Goal: Find specific page/section: Find specific page/section

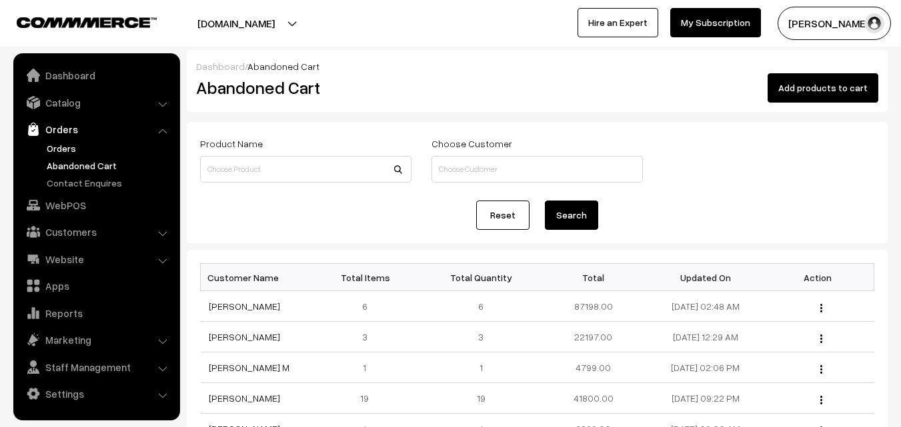
click at [77, 152] on link "Orders" at bounding box center [109, 148] width 132 height 14
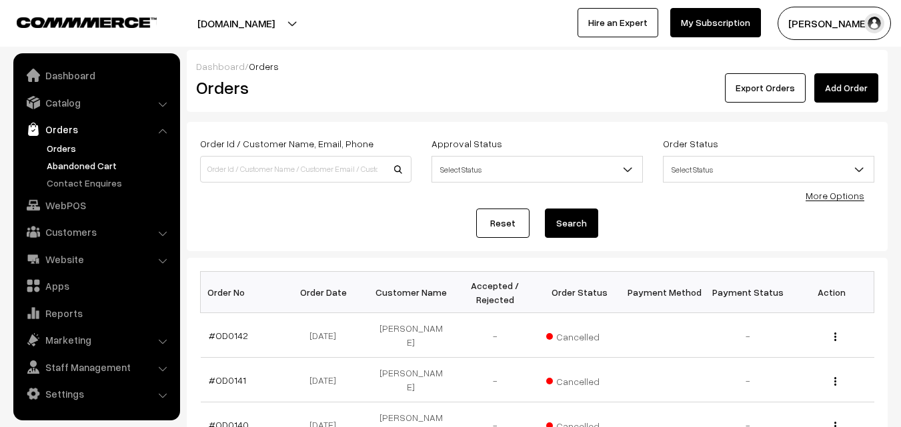
click at [77, 166] on link "Abandoned Cart" at bounding box center [109, 166] width 132 height 14
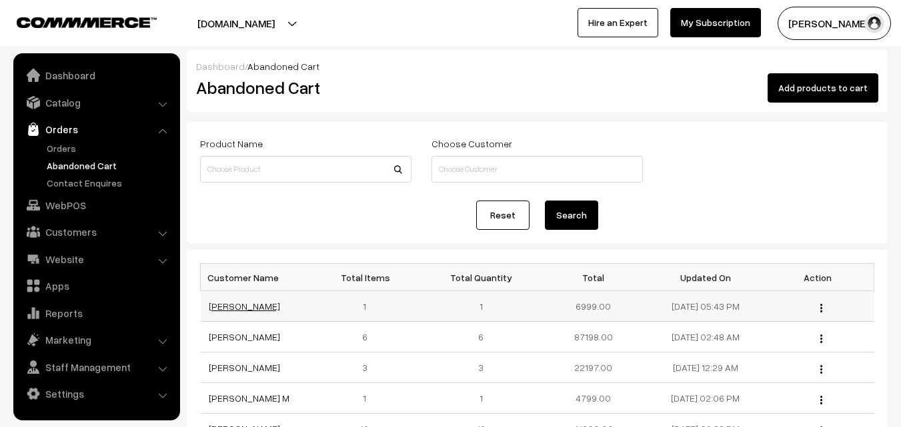
click at [227, 304] on link "[PERSON_NAME]" at bounding box center [244, 306] width 71 height 11
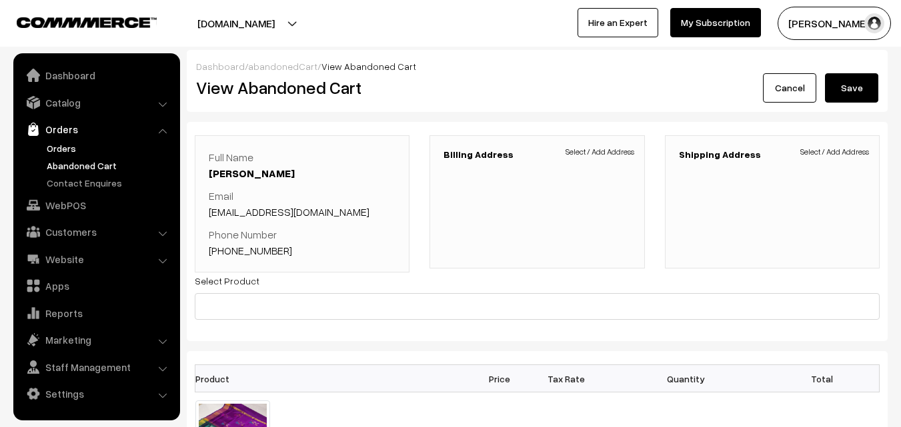
click at [68, 148] on link "Orders" at bounding box center [109, 148] width 132 height 14
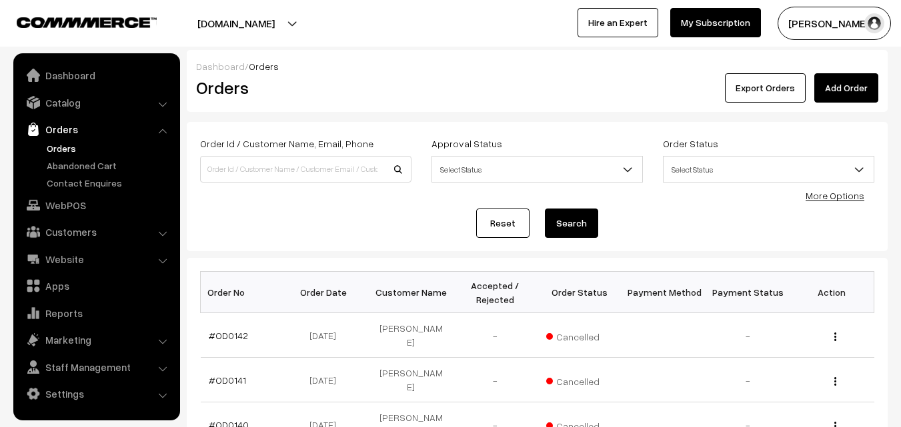
click at [75, 169] on link "Abandoned Cart" at bounding box center [109, 166] width 132 height 14
